Goal: Task Accomplishment & Management: Manage account settings

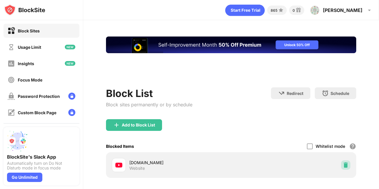
click at [343, 166] on img at bounding box center [346, 165] width 6 height 6
